Goal: Find specific page/section: Find specific page/section

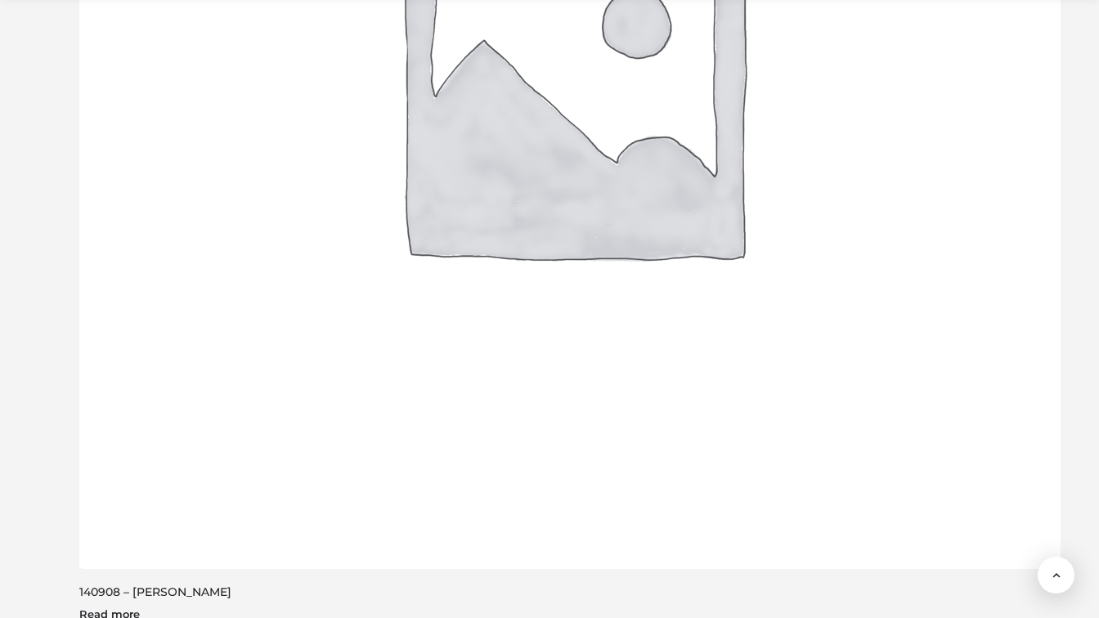
scroll to position [2211, 0]
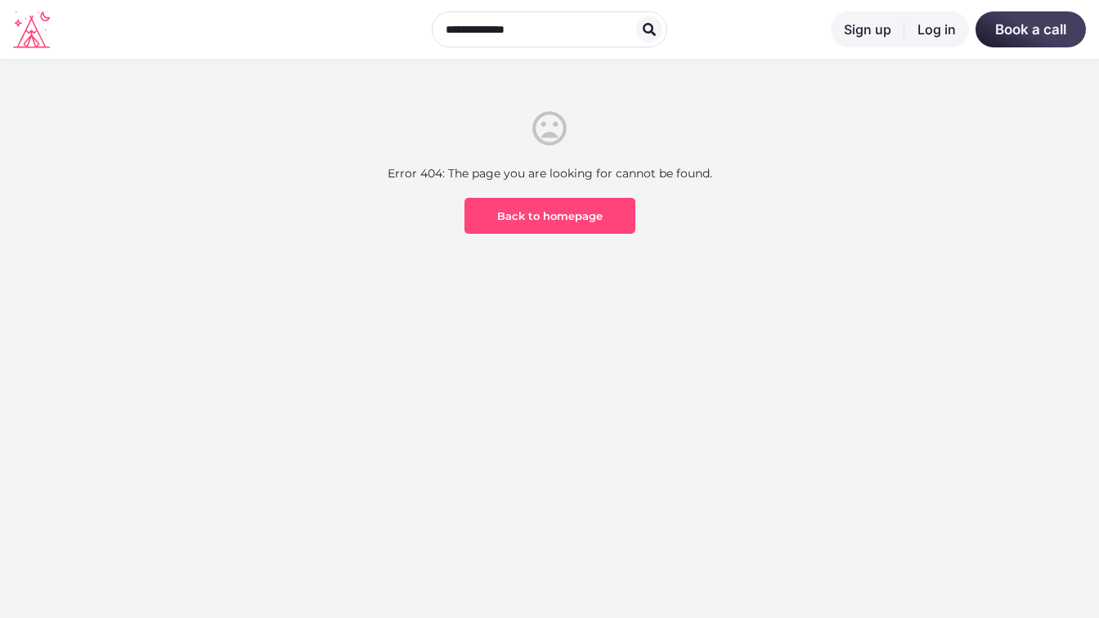
scroll to position [481, 0]
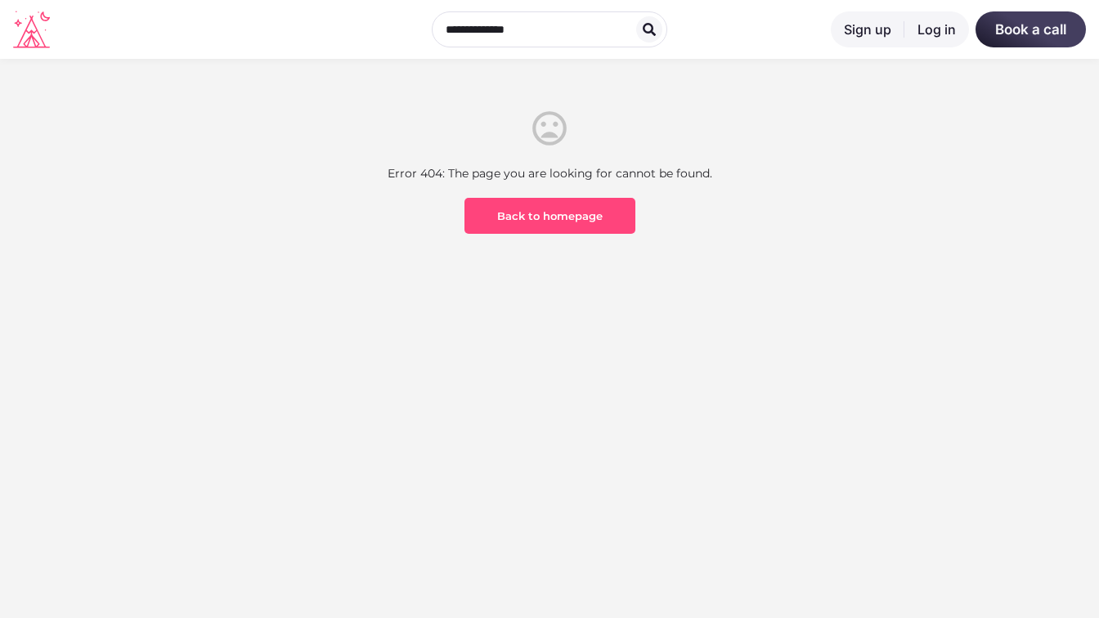
scroll to position [481, 0]
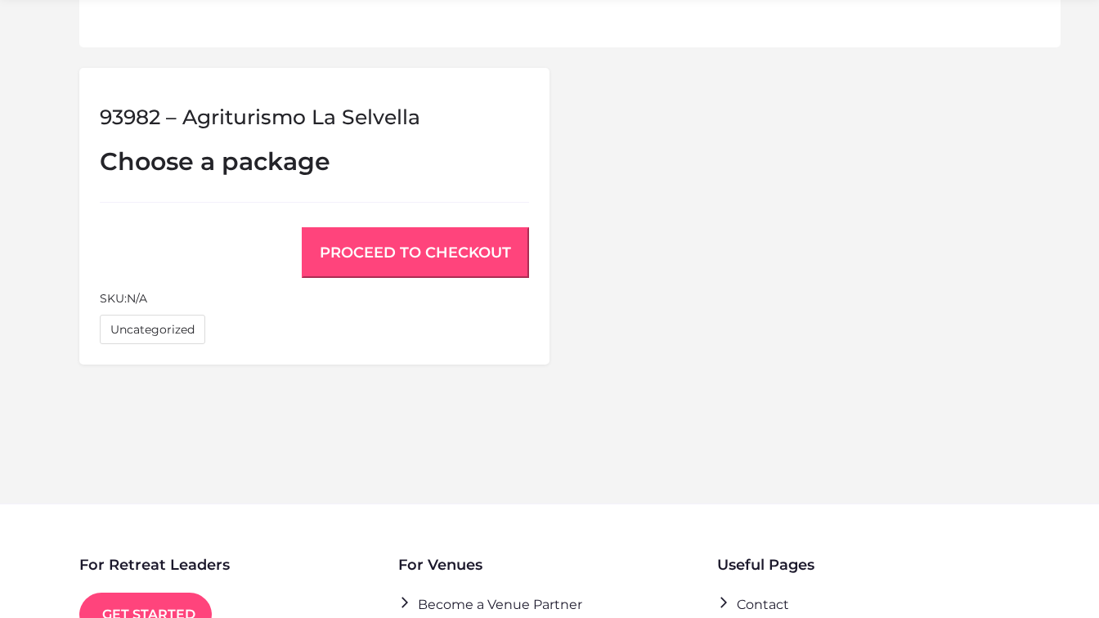
scroll to position [1366, 0]
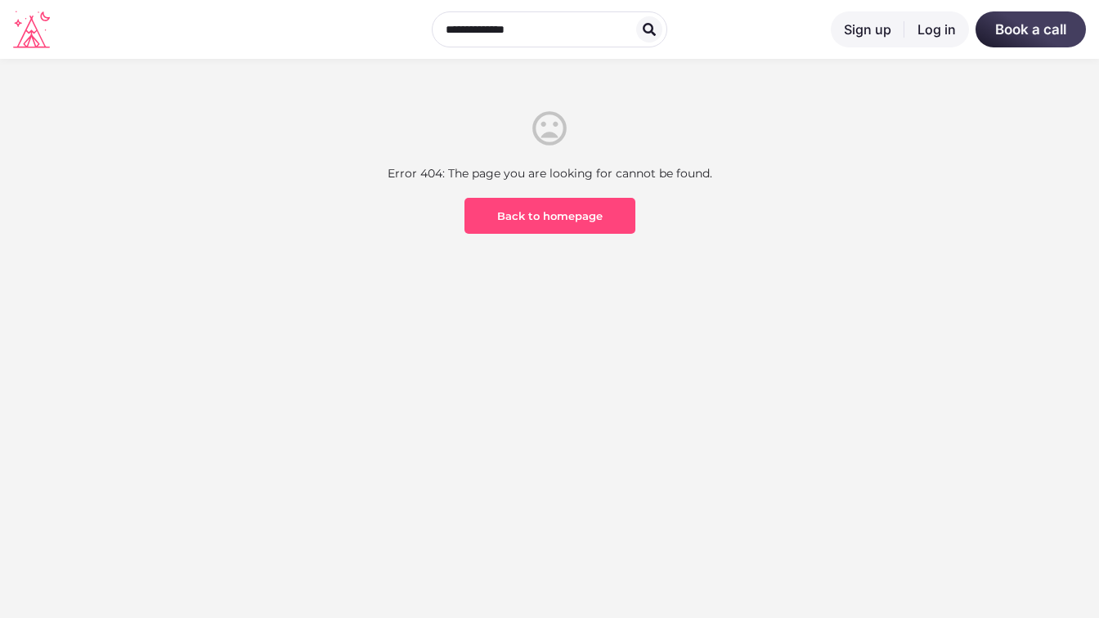
scroll to position [481, 0]
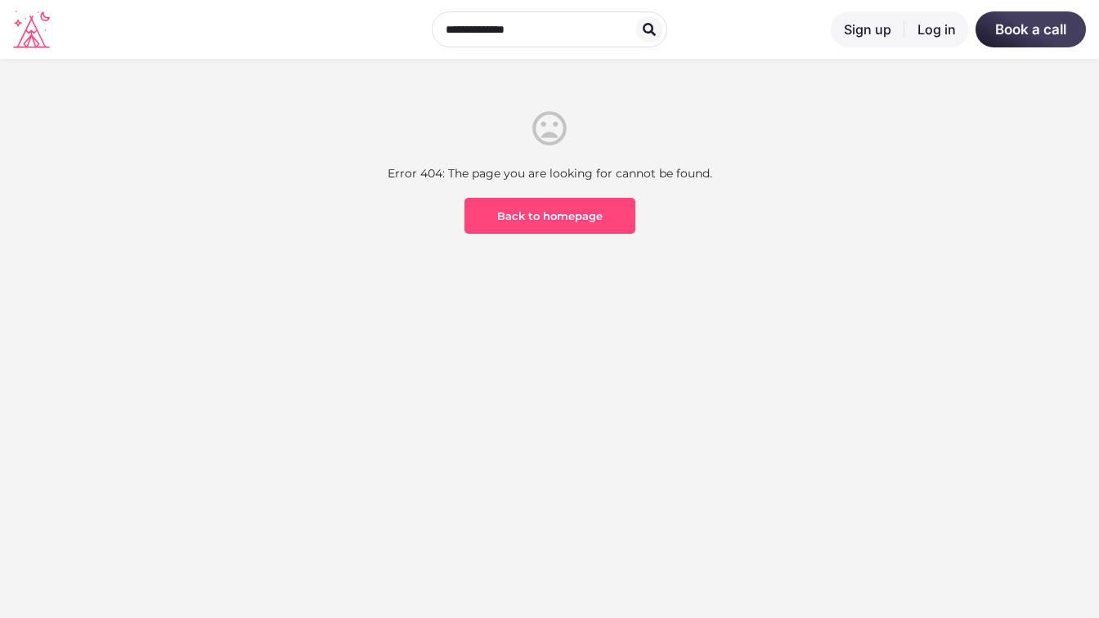
scroll to position [481, 0]
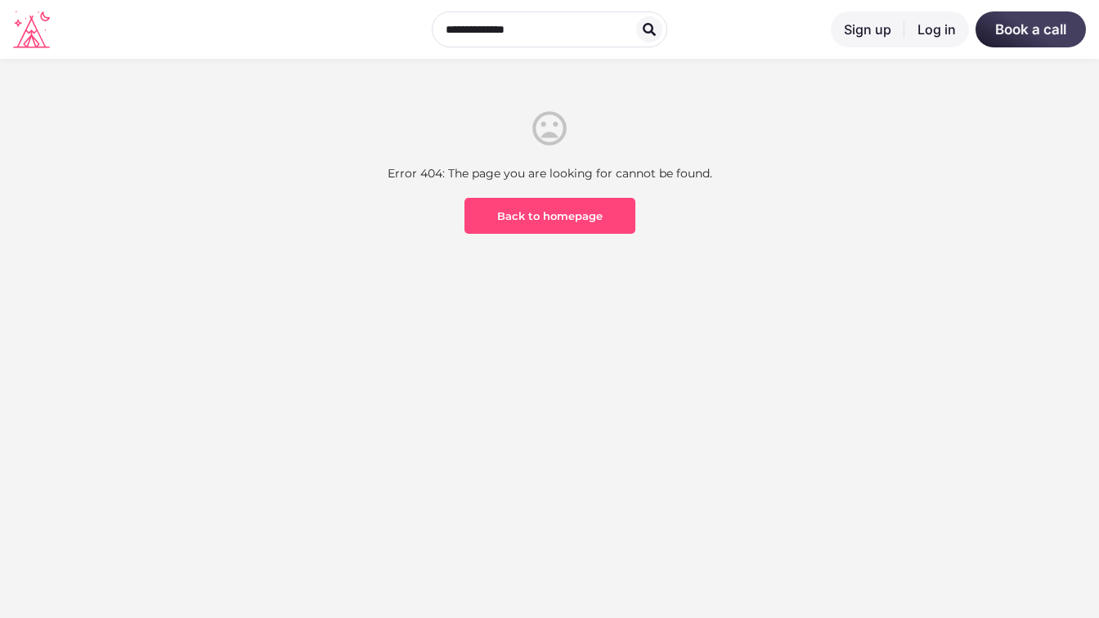
scroll to position [481, 0]
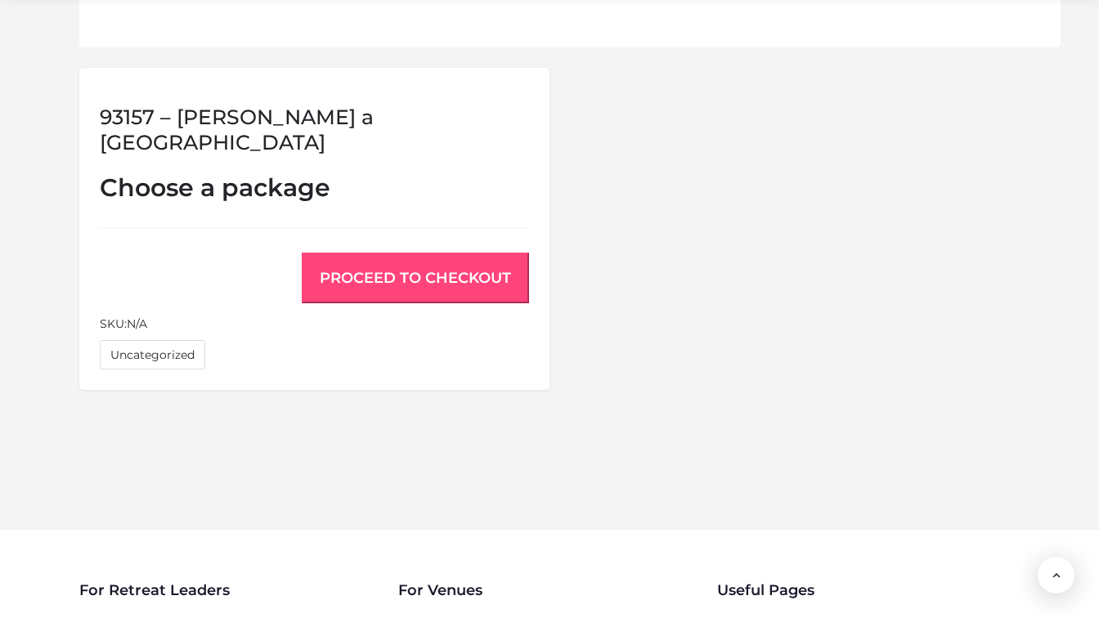
scroll to position [1393, 0]
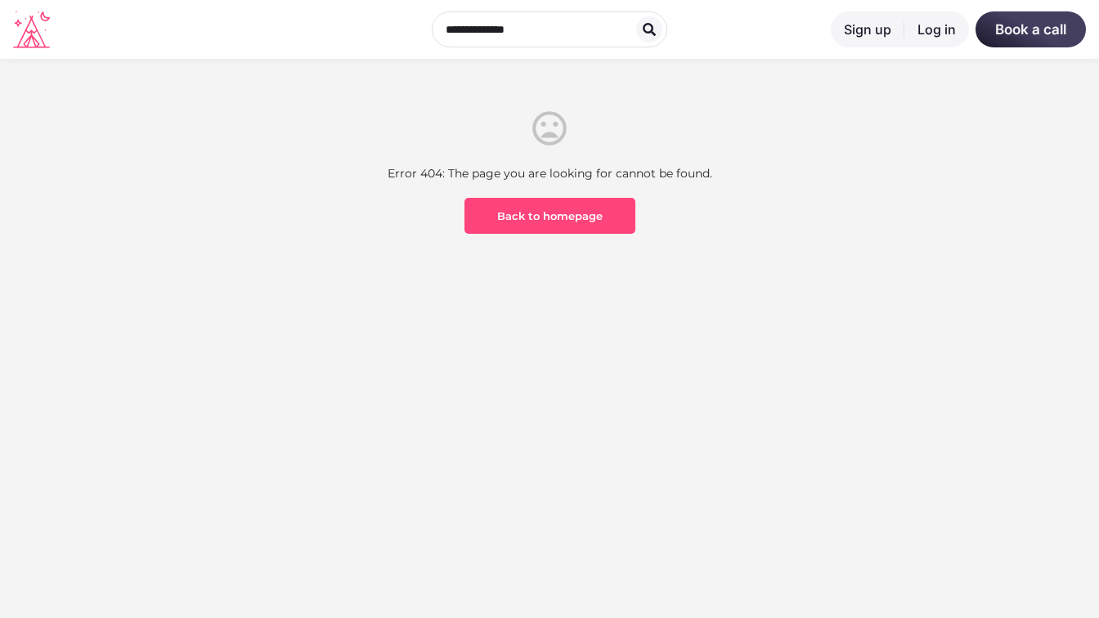
scroll to position [481, 0]
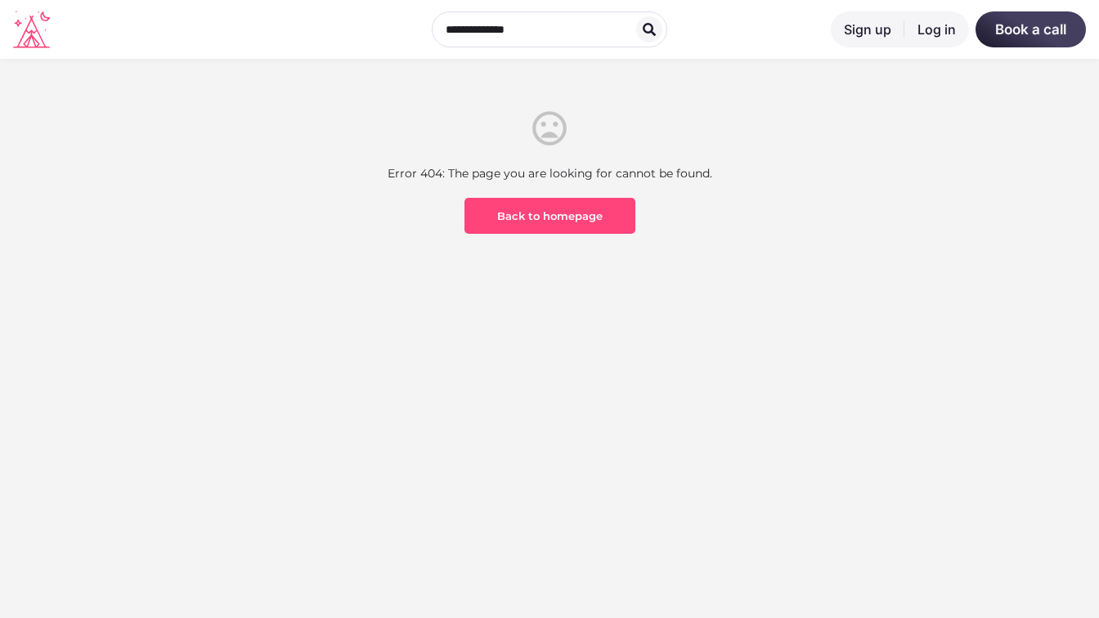
scroll to position [481, 0]
